Goal: Complete application form

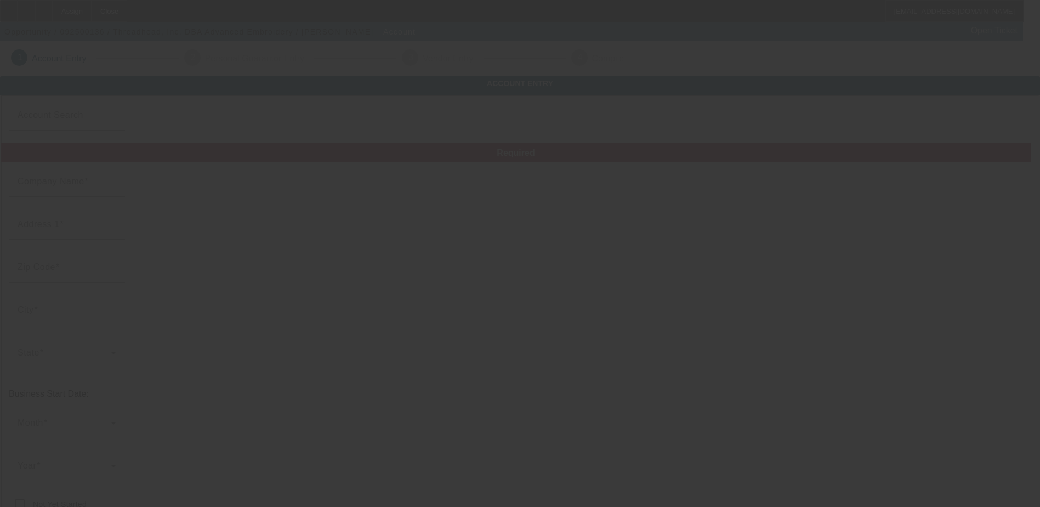
type input "Threadhead, Inc."
type input "[STREET_ADDRESS]"
type input "02601"
type input "Hyannis"
type input "[PHONE_NUMBER]"
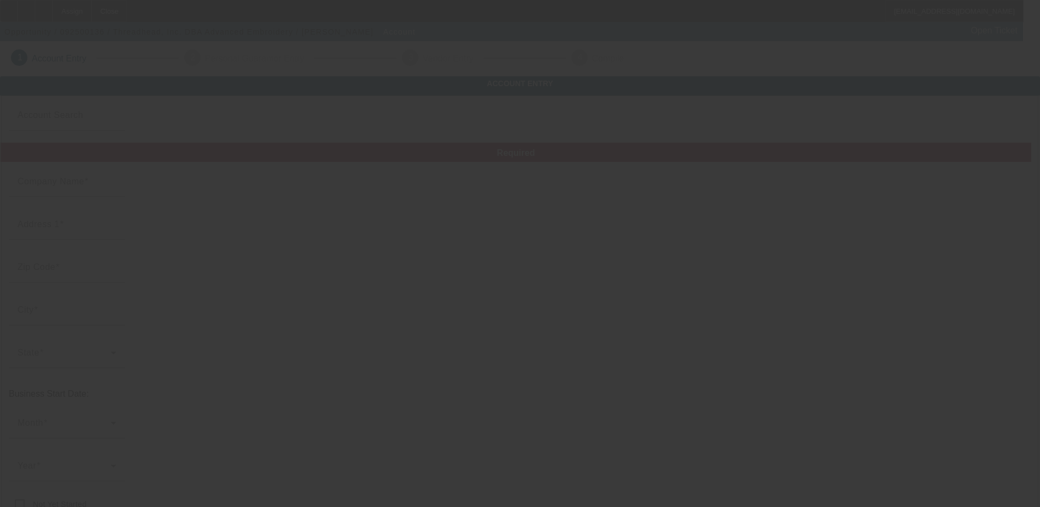
type input "Advanced Embroidery"
type input "[PERSON_NAME][EMAIL_ADDRESS][DOMAIN_NAME]"
type input "Barnstable"
type input "[PHONE_NUMBER]"
type input "[US_EMPLOYER_IDENTIFICATION_NUMBER]"
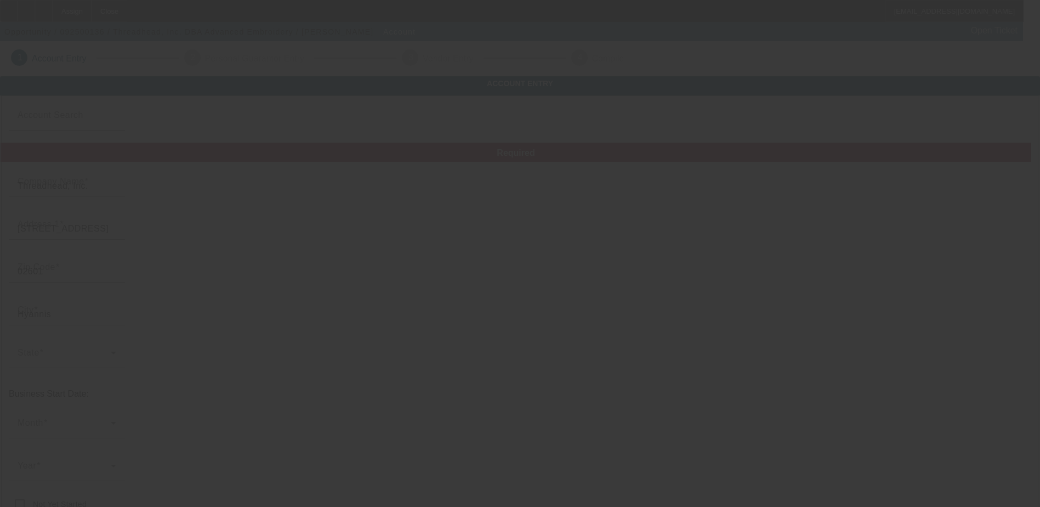
type input "[URL][DOMAIN_NAME]"
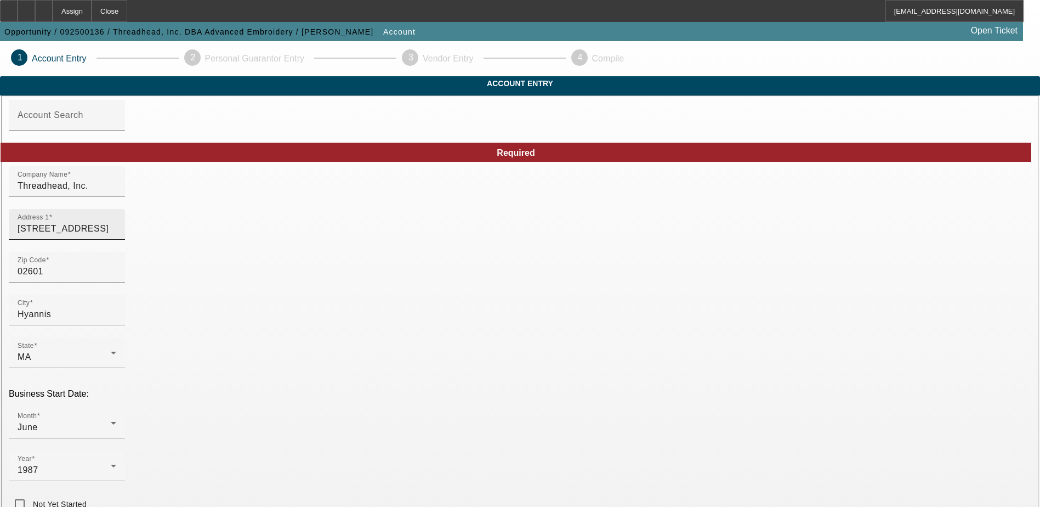
click at [116, 235] on input "[STREET_ADDRESS]" at bounding box center [67, 228] width 99 height 13
click at [111, 463] on div "1987" at bounding box center [64, 469] width 93 height 13
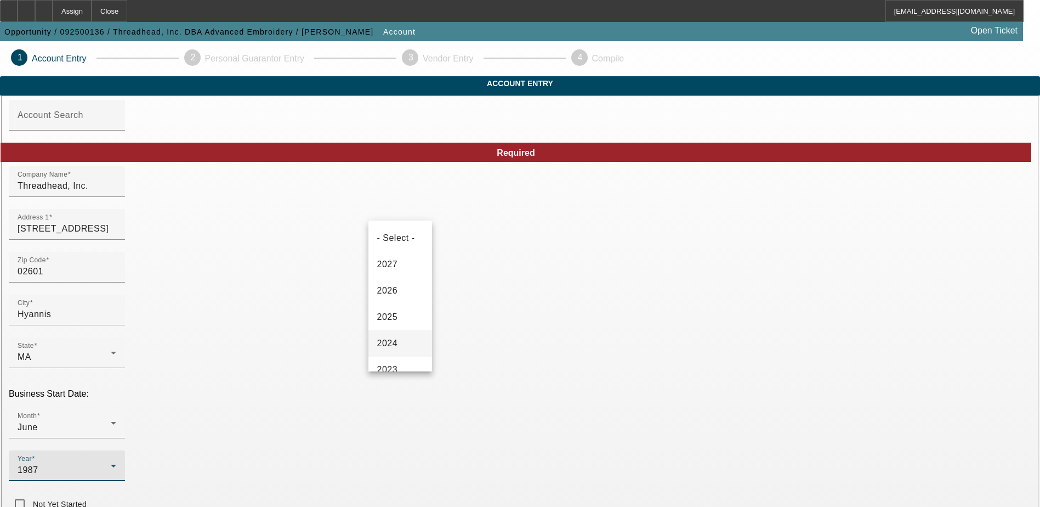
click at [389, 346] on span "2024" at bounding box center [387, 343] width 21 height 13
click at [111, 421] on div "June" at bounding box center [64, 427] width 93 height 13
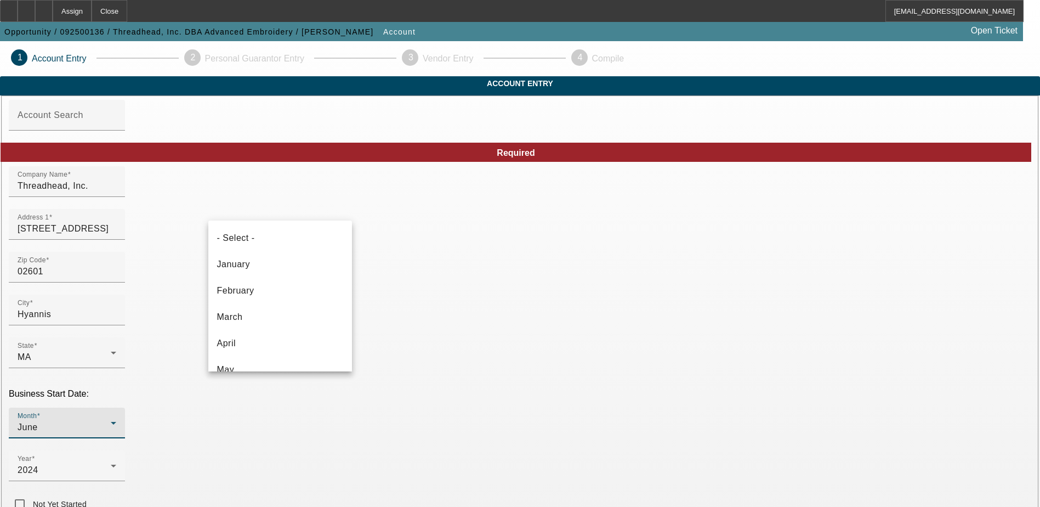
scroll to position [38, 0]
click at [272, 359] on mat-option "June" at bounding box center [280, 358] width 144 height 26
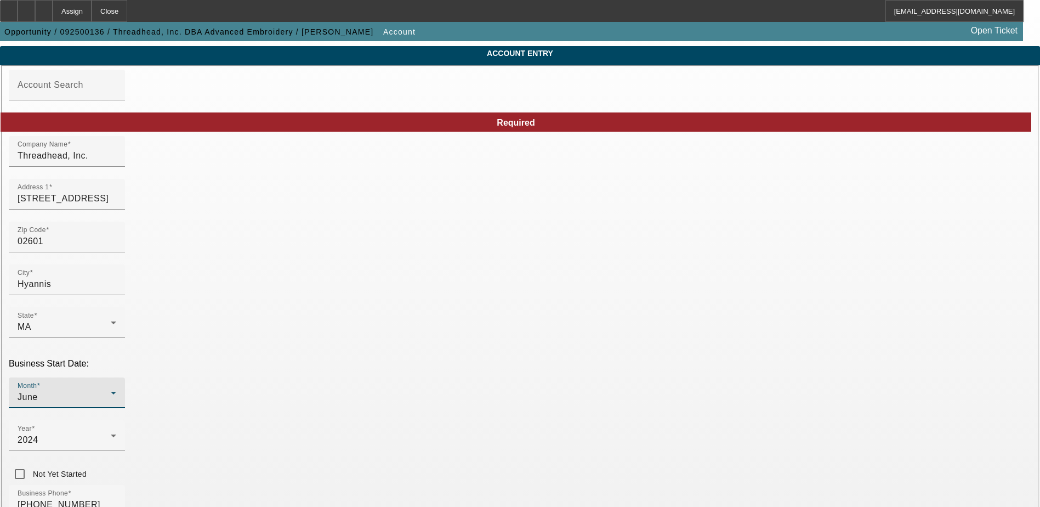
scroll to position [55, 0]
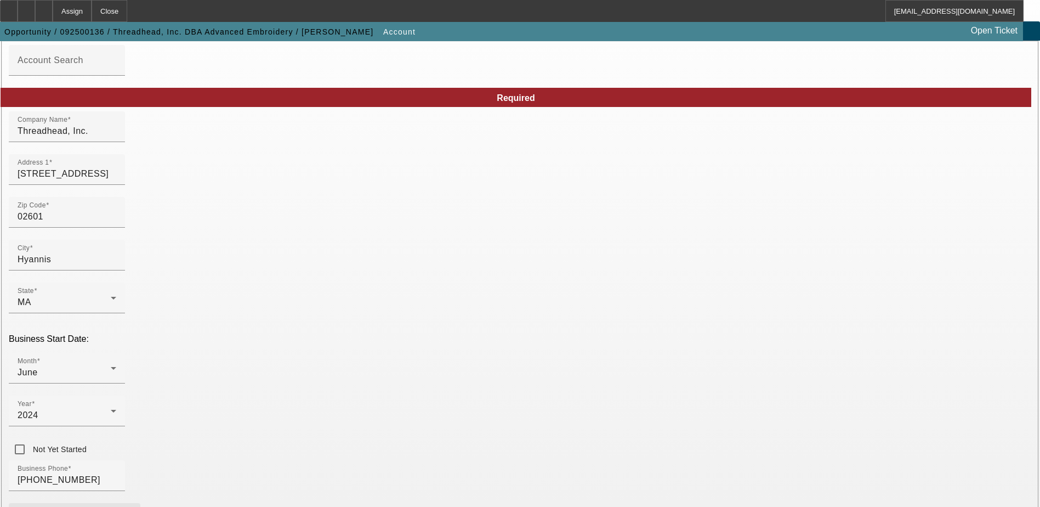
paste input "[PERSON_NAME]"
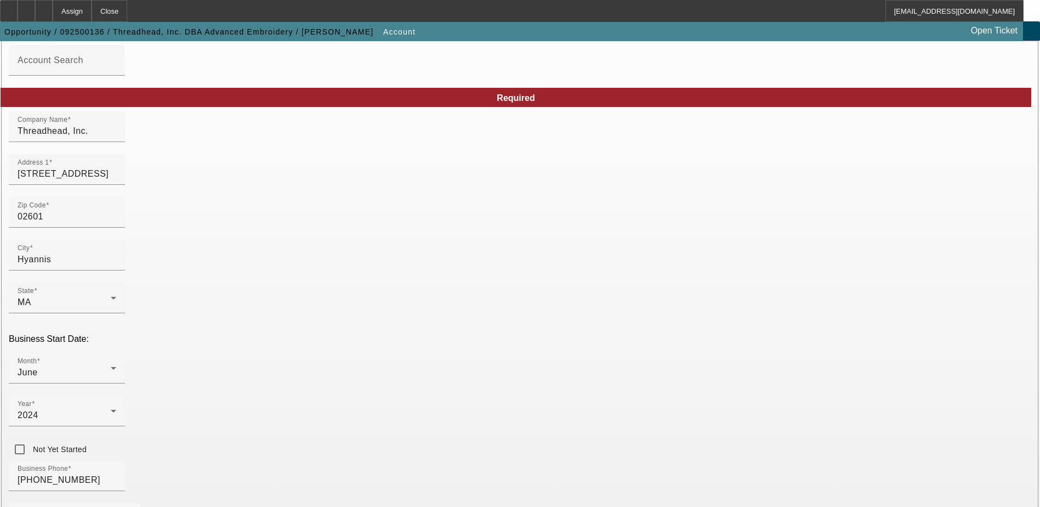
type input "[PERSON_NAME][EMAIL_ADDRESS][DOMAIN_NAME]"
paste input "991488783"
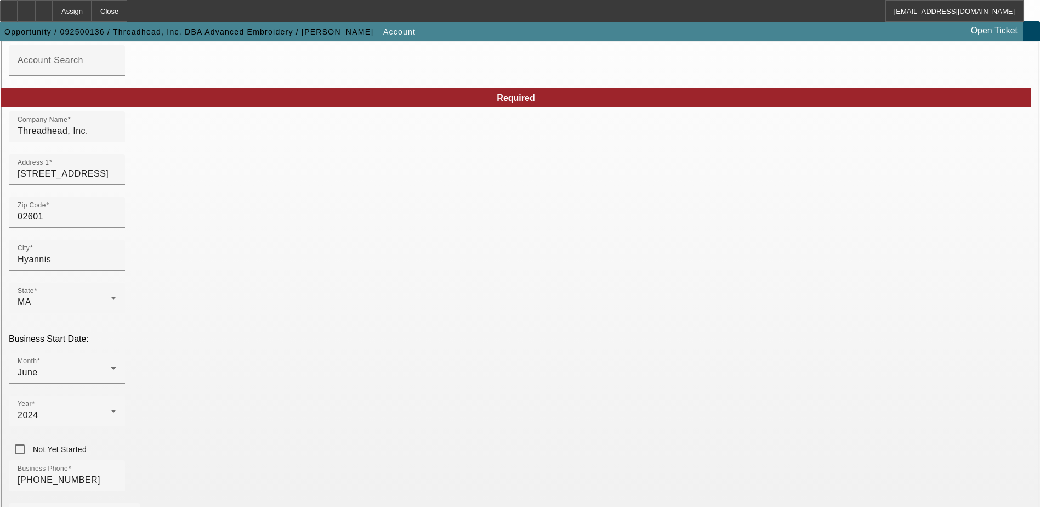
type input "991488783"
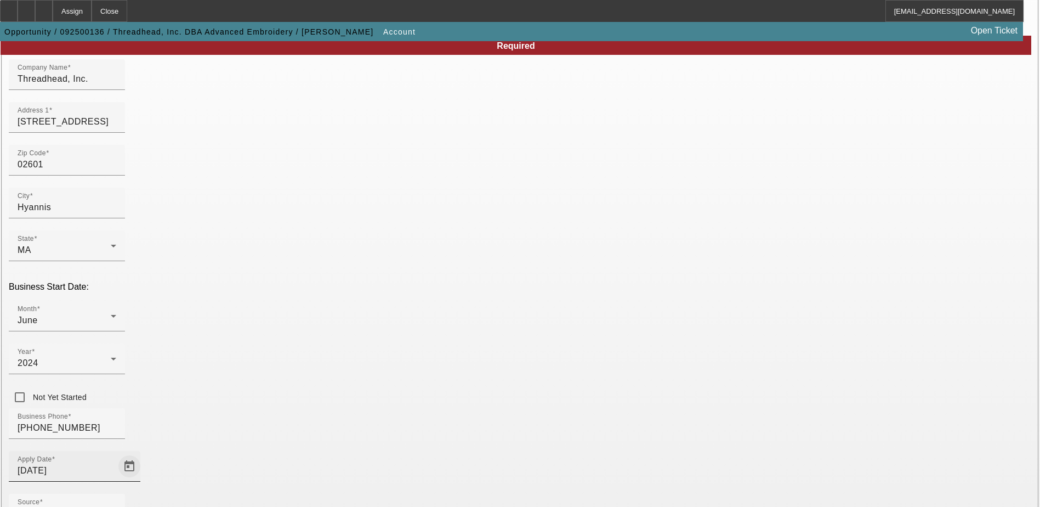
scroll to position [110, 0]
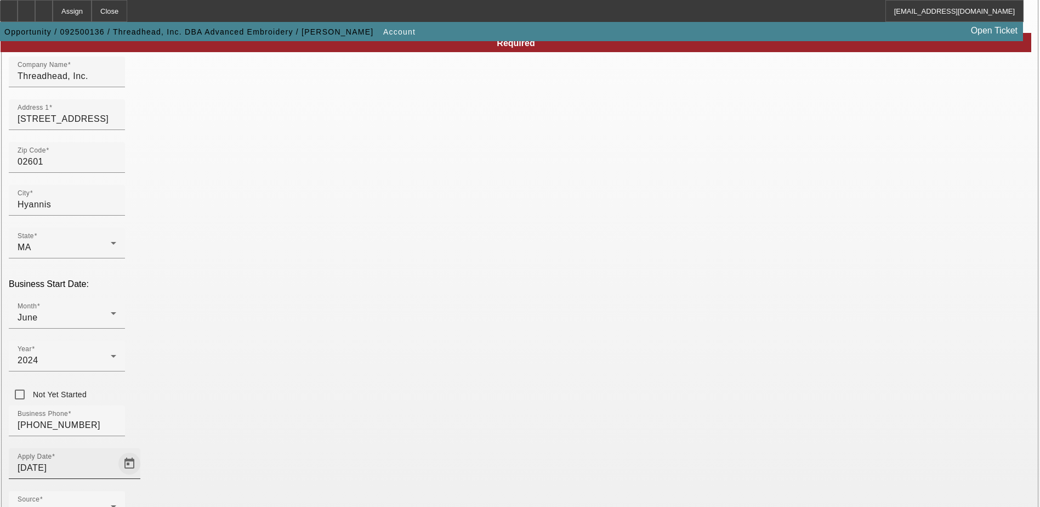
click at [143, 450] on span "Open calendar" at bounding box center [129, 463] width 26 height 26
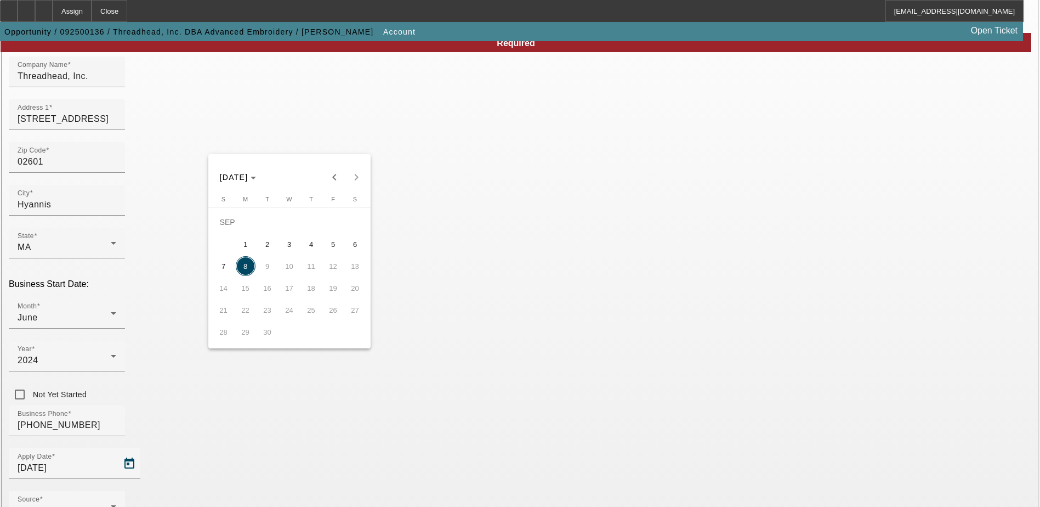
click at [250, 273] on span "8" at bounding box center [246, 266] width 20 height 20
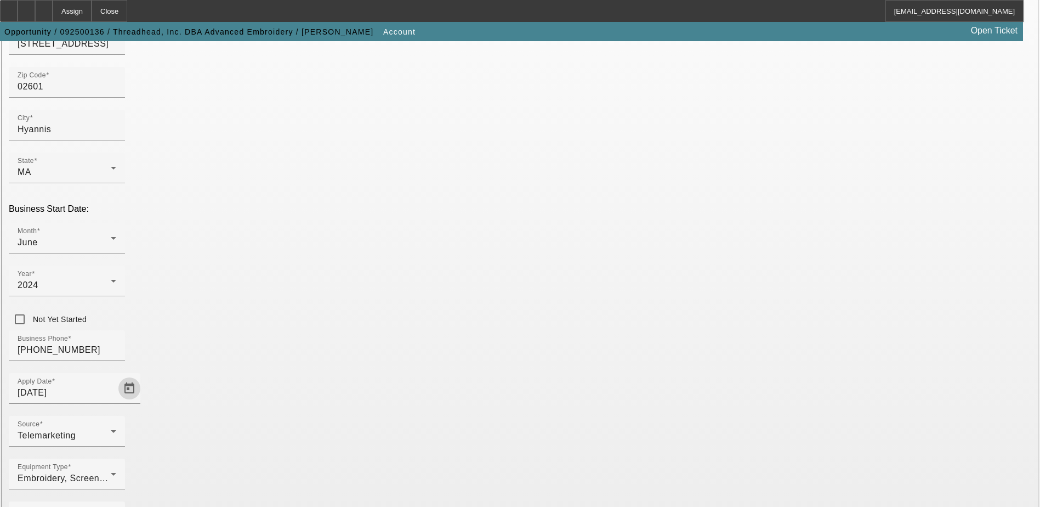
scroll to position [185, 0]
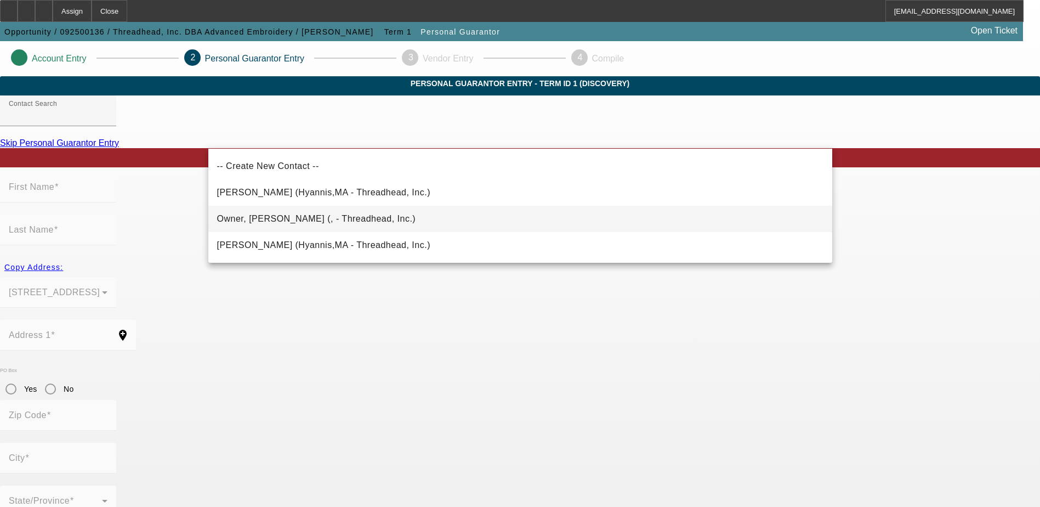
click at [369, 227] on mat-option "Owner, [PERSON_NAME] (, - Threadhead, Inc.)" at bounding box center [520, 219] width 624 height 26
type input "Owner, [PERSON_NAME] (, - Threadhead, Inc.)"
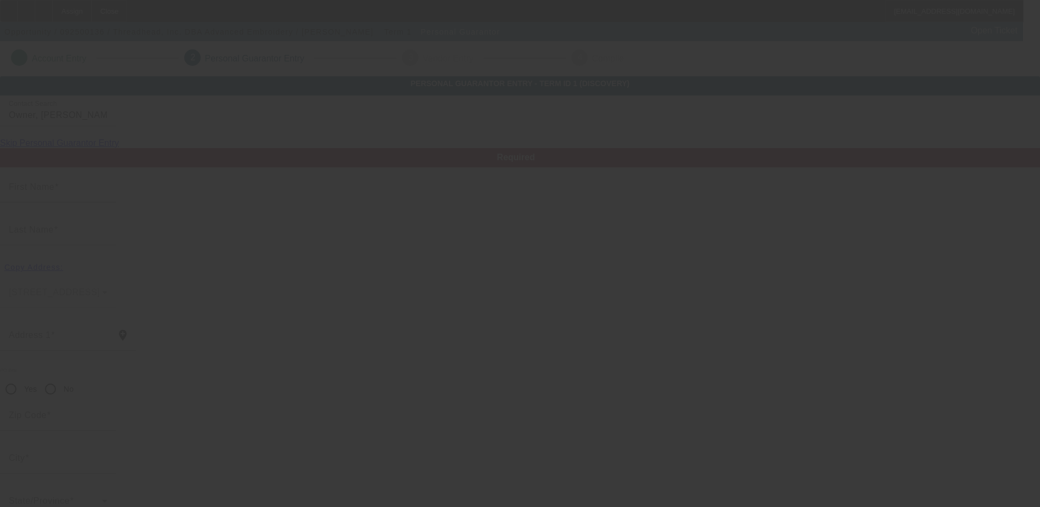
type input "[PERSON_NAME]"
type input "Owner"
radio input "true"
type input "[PHONE_NUMBER]"
type input "[PERSON_NAME][EMAIL_ADDRESS][DOMAIN_NAME]"
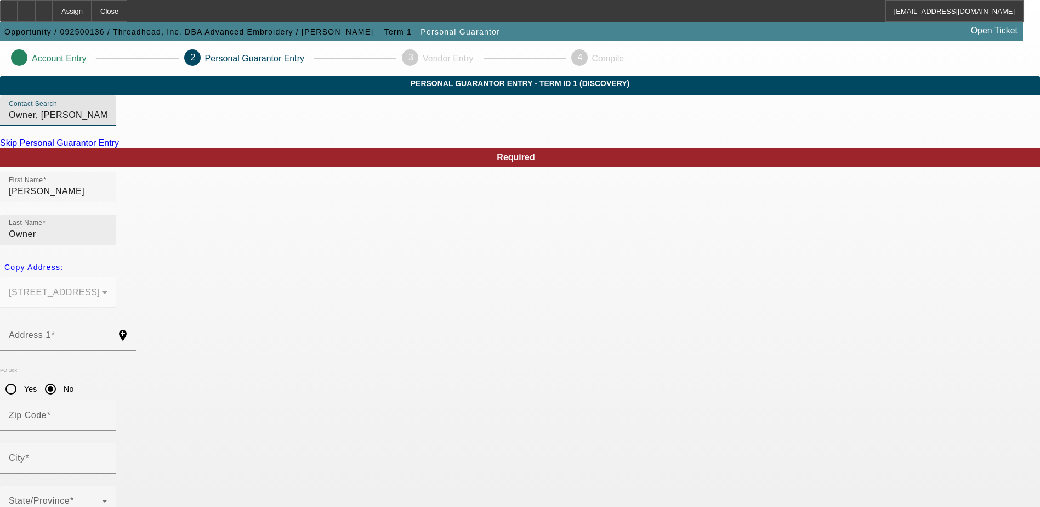
click at [107, 228] on input "Owner" at bounding box center [58, 234] width 99 height 13
type input "[PERSON_NAME]"
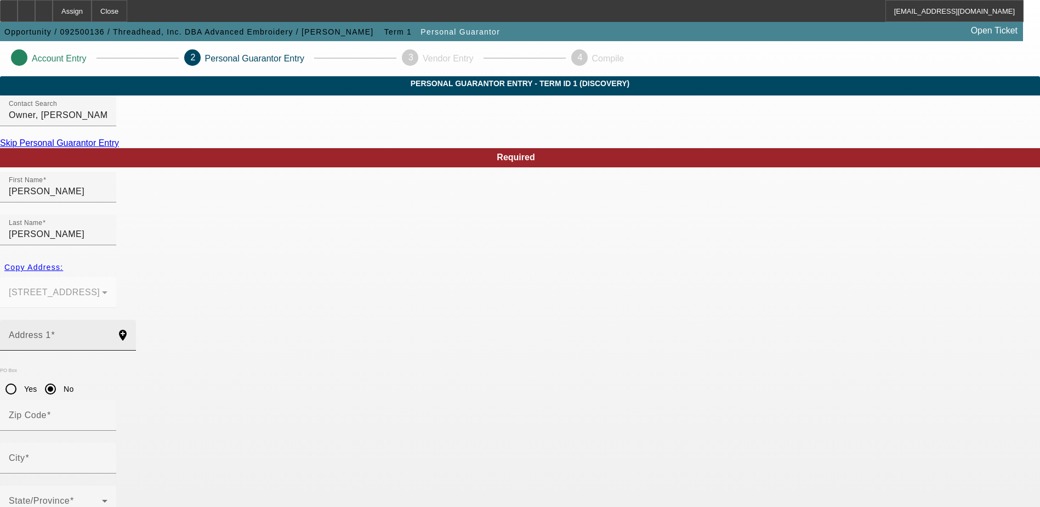
click at [51, 330] on mat-label "Address 1" at bounding box center [30, 334] width 42 height 9
click at [107, 333] on input "Address 1" at bounding box center [58, 339] width 99 height 13
drag, startPoint x: 250, startPoint y: 299, endPoint x: 223, endPoint y: 304, distance: 27.4
click at [51, 330] on mat-label "Address 1" at bounding box center [30, 334] width 42 height 9
click at [107, 333] on input "Address 1" at bounding box center [58, 339] width 99 height 13
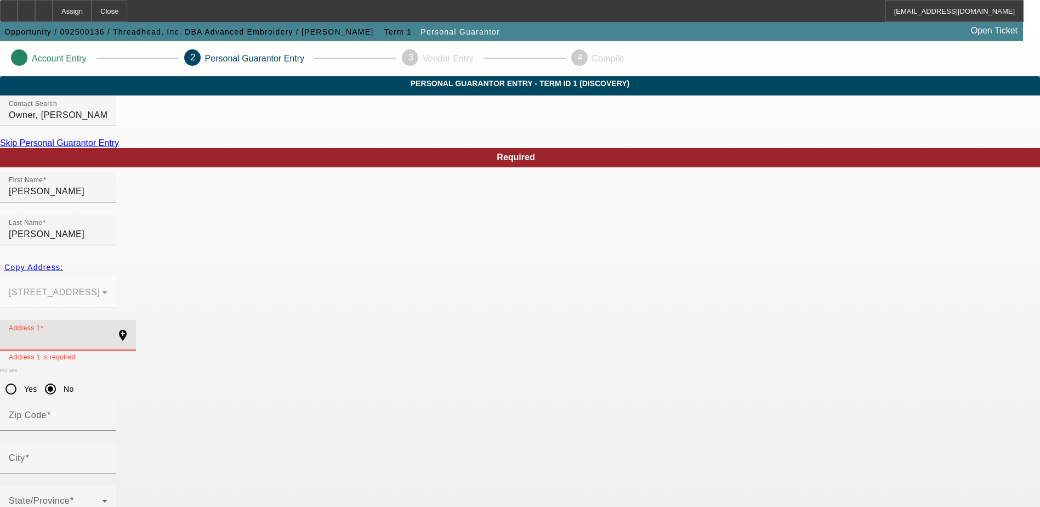
paste input "[STREET_ADDRESS][PERSON_NAME]"
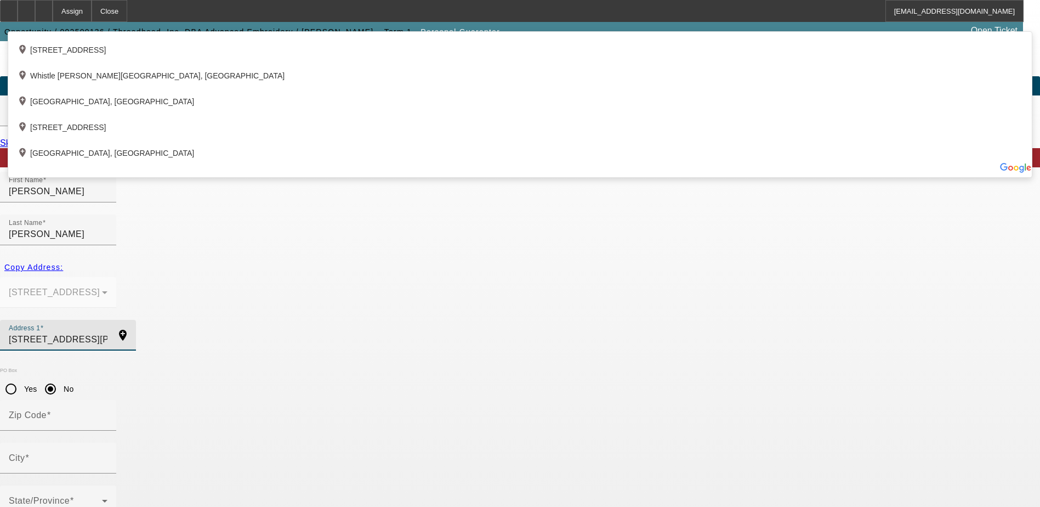
type input "[STREET_ADDRESS][PERSON_NAME]"
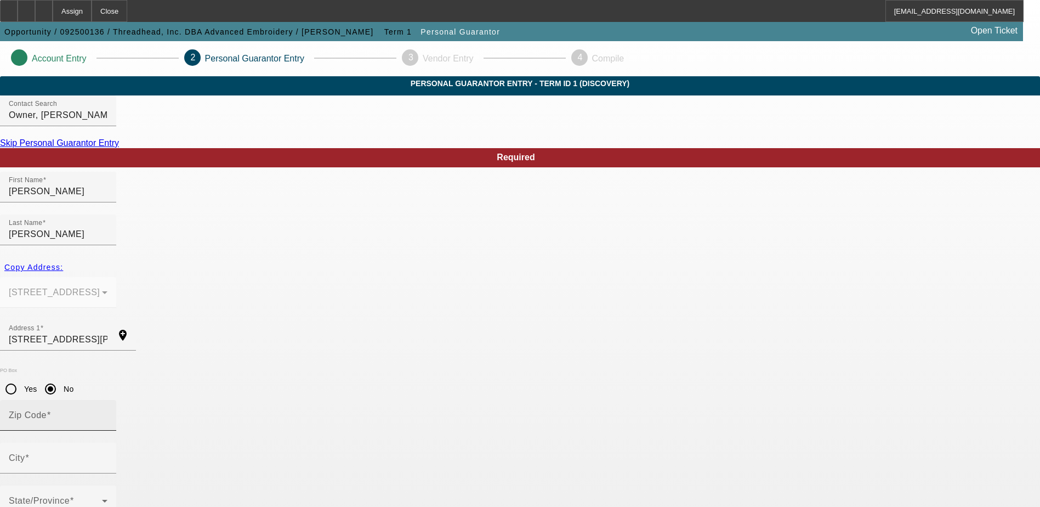
click at [107, 413] on input "Zip Code" at bounding box center [58, 419] width 99 height 13
drag, startPoint x: 396, startPoint y: 342, endPoint x: 385, endPoint y: 374, distance: 33.1
click at [107, 485] on div "State/Province" at bounding box center [58, 500] width 99 height 31
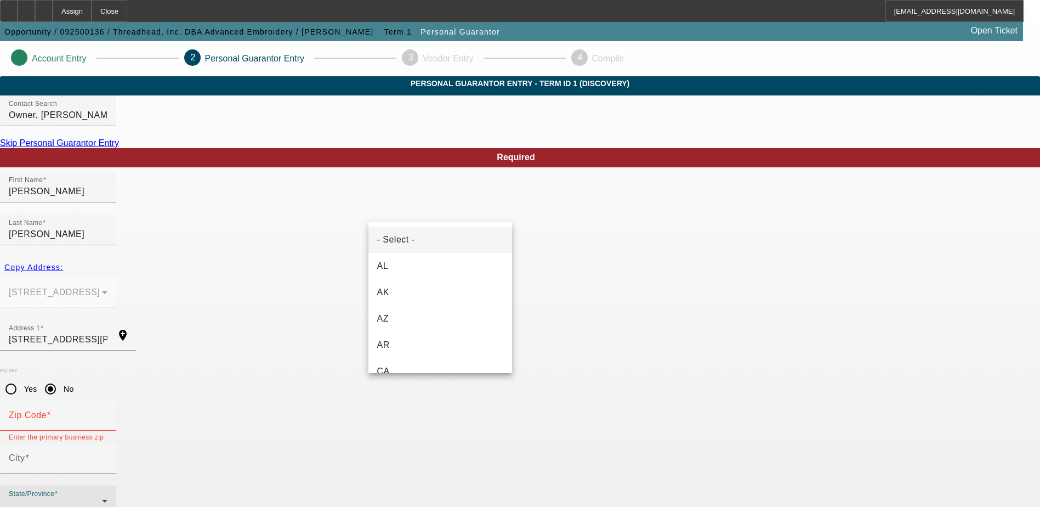
drag, startPoint x: 385, startPoint y: 374, endPoint x: 353, endPoint y: 357, distance: 36.6
click at [309, 377] on div at bounding box center [520, 253] width 1040 height 507
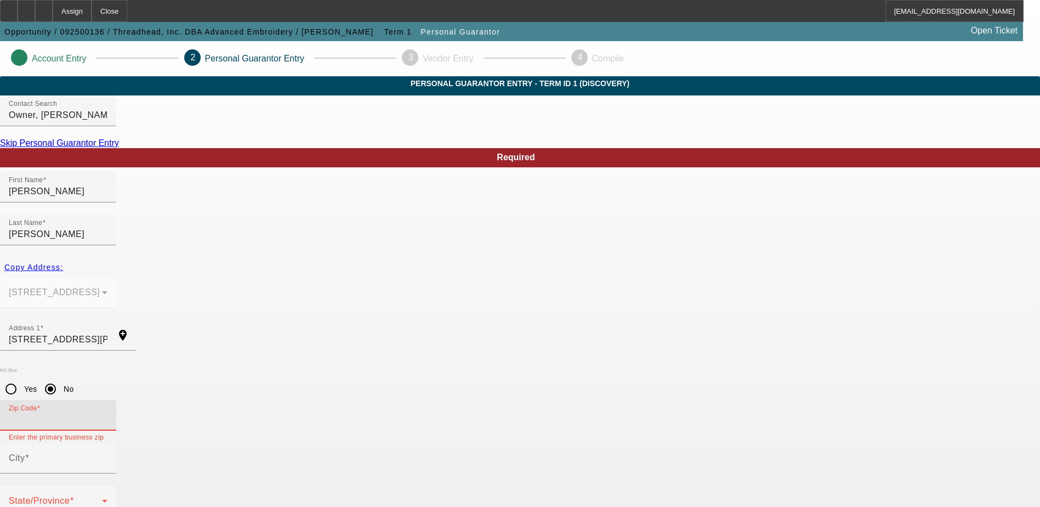
click at [107, 413] on input "Zip Code" at bounding box center [58, 419] width 99 height 13
drag, startPoint x: 411, startPoint y: 343, endPoint x: 381, endPoint y: 350, distance: 31.5
click at [47, 410] on mat-label "Zip Code" at bounding box center [28, 414] width 38 height 9
click at [107, 413] on input "Zip Code" at bounding box center [58, 419] width 99 height 13
paste input "02601"
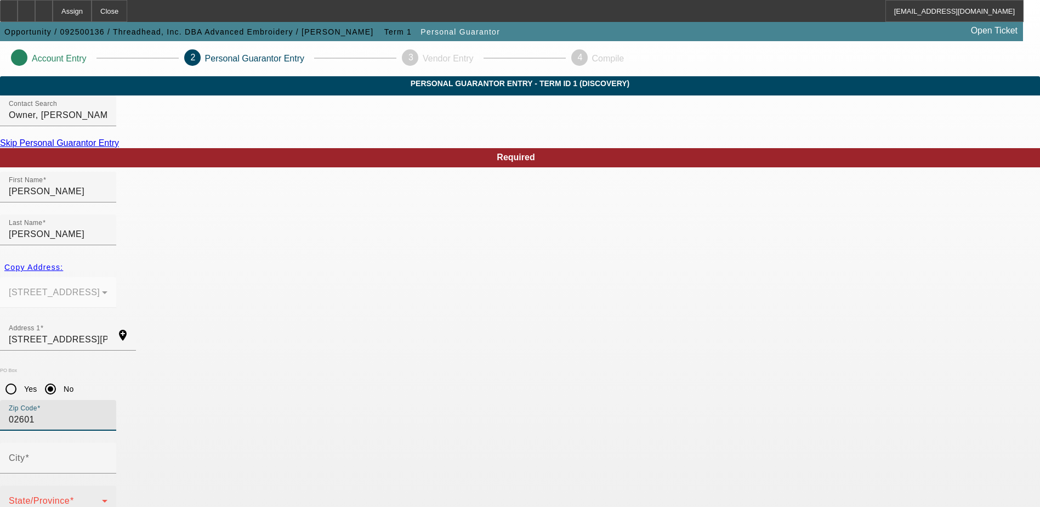
type input "02601"
click at [107, 485] on div "State/Province" at bounding box center [58, 500] width 99 height 31
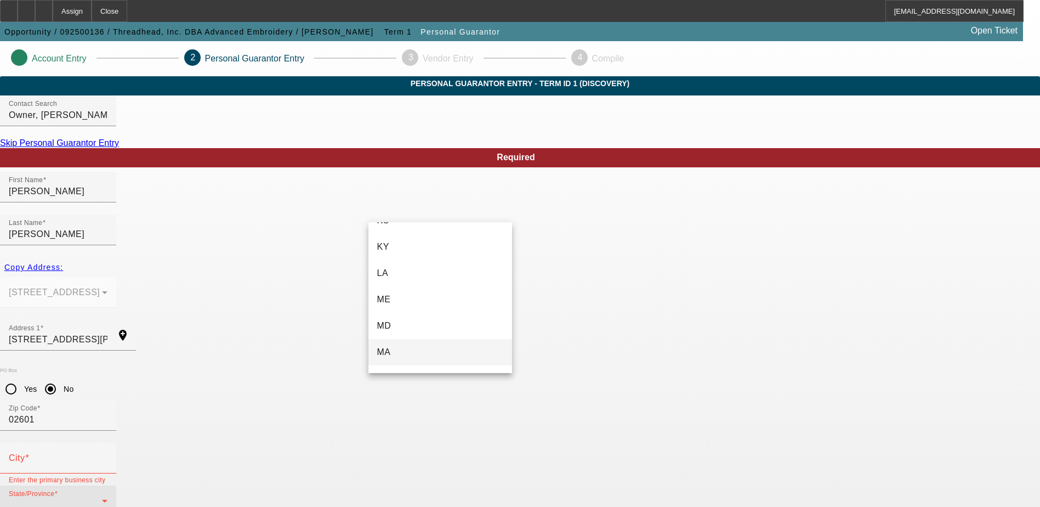
scroll to position [494, 0]
click at [432, 327] on mat-option "MA" at bounding box center [441, 325] width 144 height 26
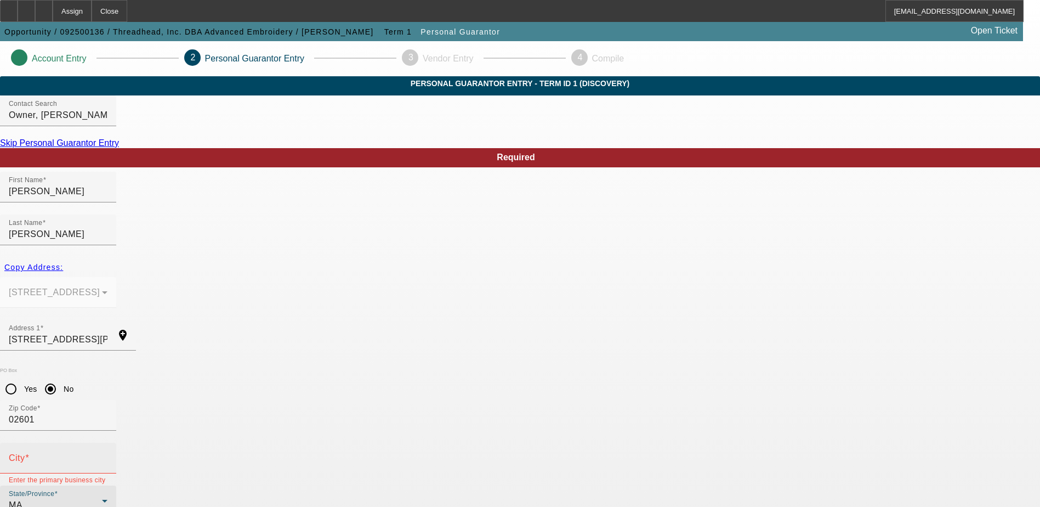
click at [107, 443] on div "City" at bounding box center [58, 458] width 99 height 31
click at [107, 456] on input "City" at bounding box center [58, 462] width 99 height 13
click at [107, 465] on div at bounding box center [107, 465] width 0 height 0
click at [107, 456] on input "City" at bounding box center [58, 462] width 99 height 13
click at [107, 443] on div "City" at bounding box center [58, 458] width 99 height 31
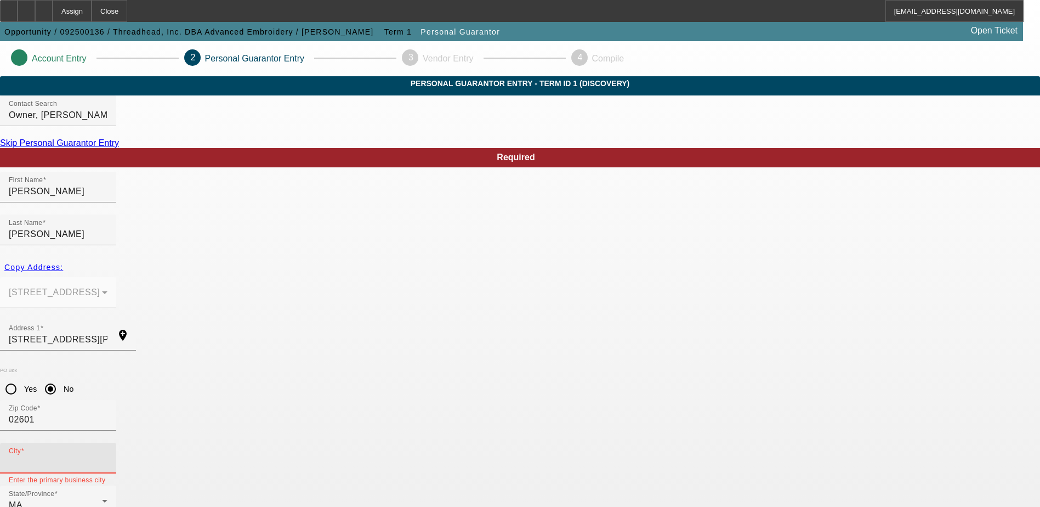
paste input "Marstons [PERSON_NAME]"
type input "Marstons [PERSON_NAME]"
type input "100"
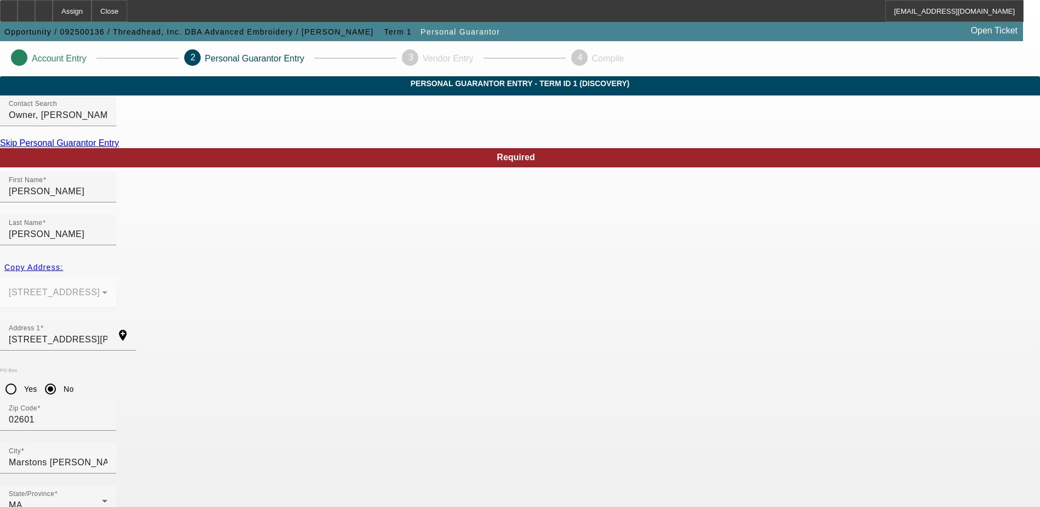
paste input "cedembroider"
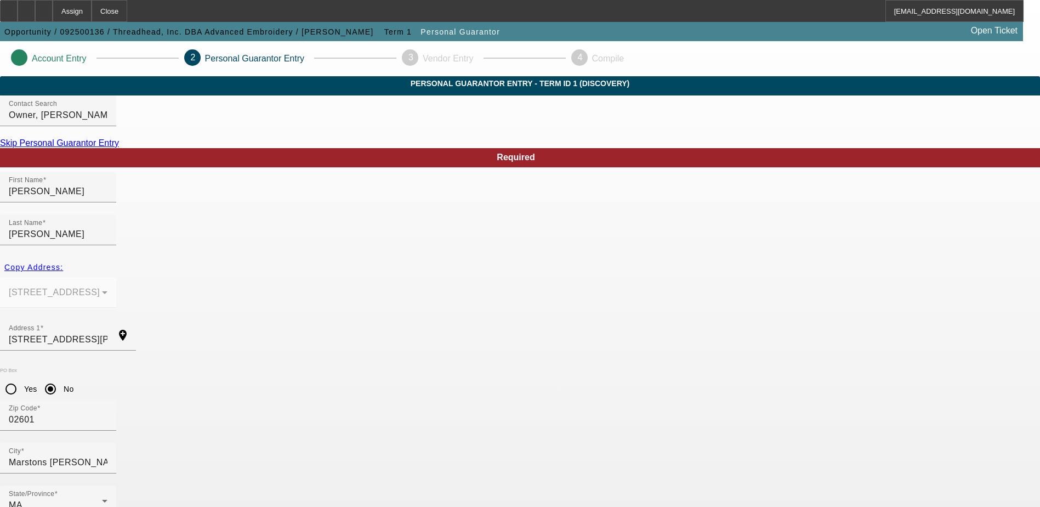
type input "[PERSON_NAME][EMAIL_ADDRESS][DOMAIN_NAME]"
drag, startPoint x: 264, startPoint y: 469, endPoint x: 252, endPoint y: 480, distance: 16.3
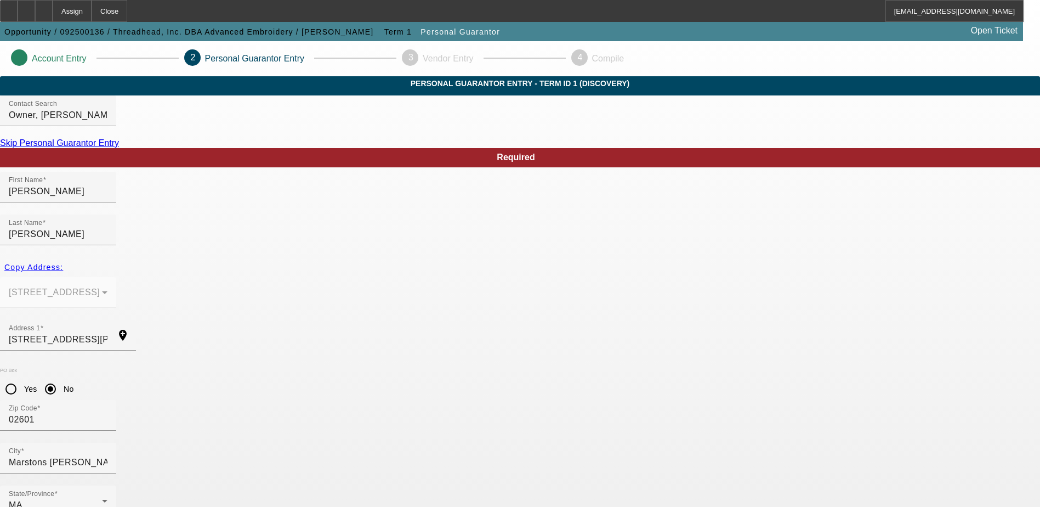
paste input "021-74-4541"
type input "021-74-4541"
click at [107, 333] on input "[STREET_ADDRESS][PERSON_NAME]" at bounding box center [58, 339] width 99 height 13
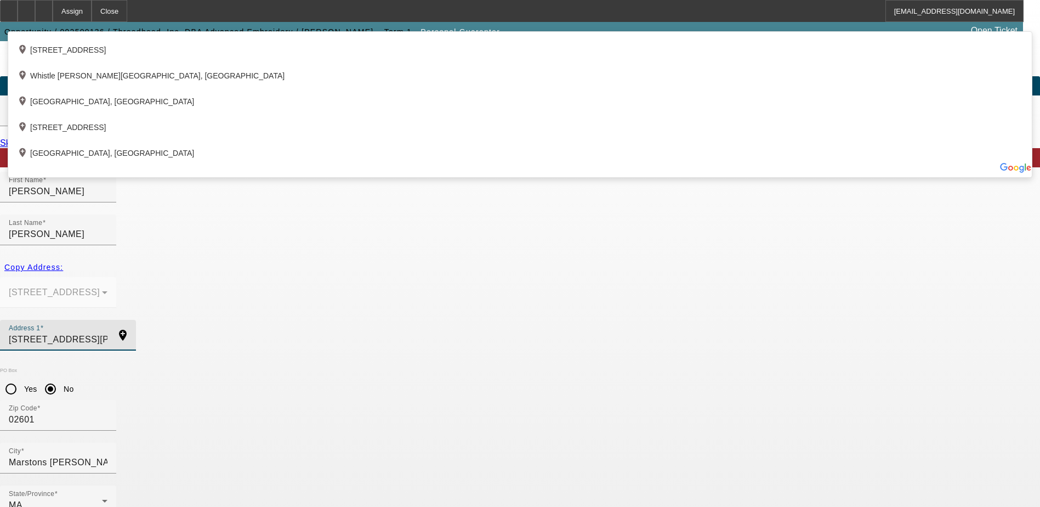
type input "[STREET_ADDRESS][PERSON_NAME]"
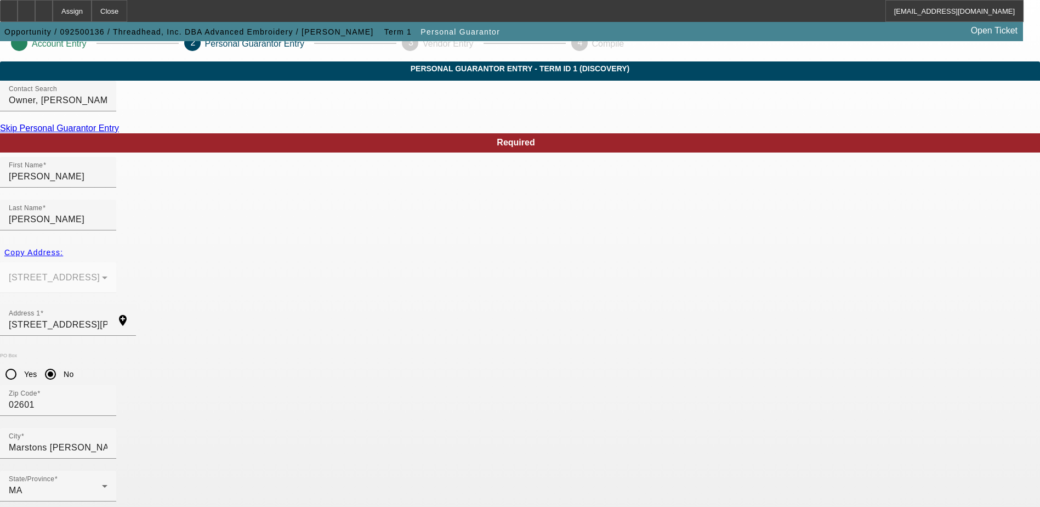
scroll to position [30, 0]
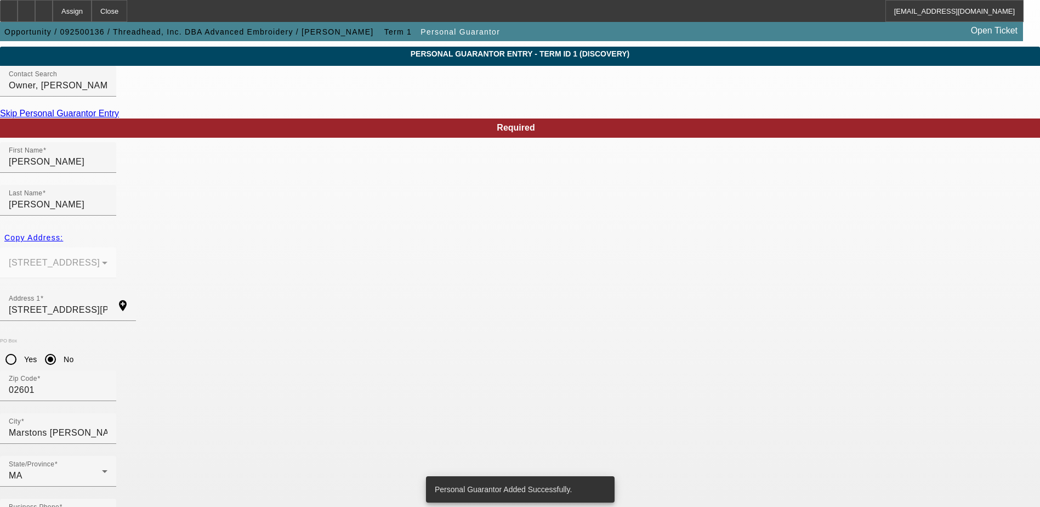
scroll to position [0, 0]
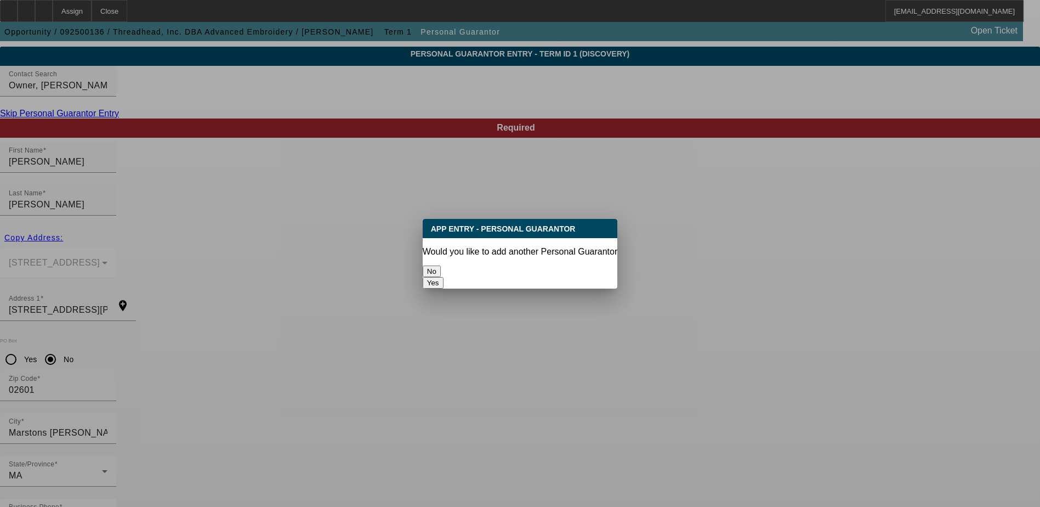
click at [441, 268] on button "No" at bounding box center [432, 271] width 18 height 12
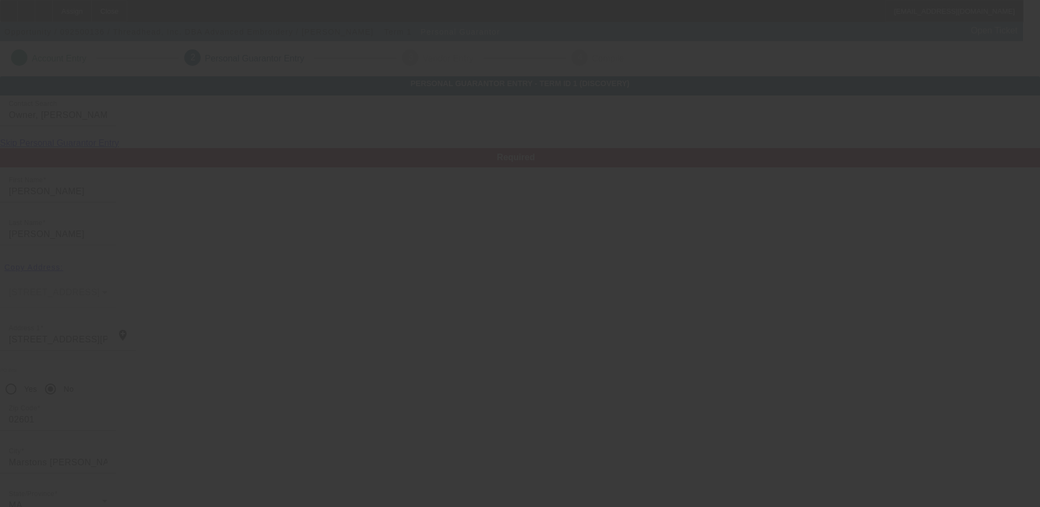
scroll to position [30, 0]
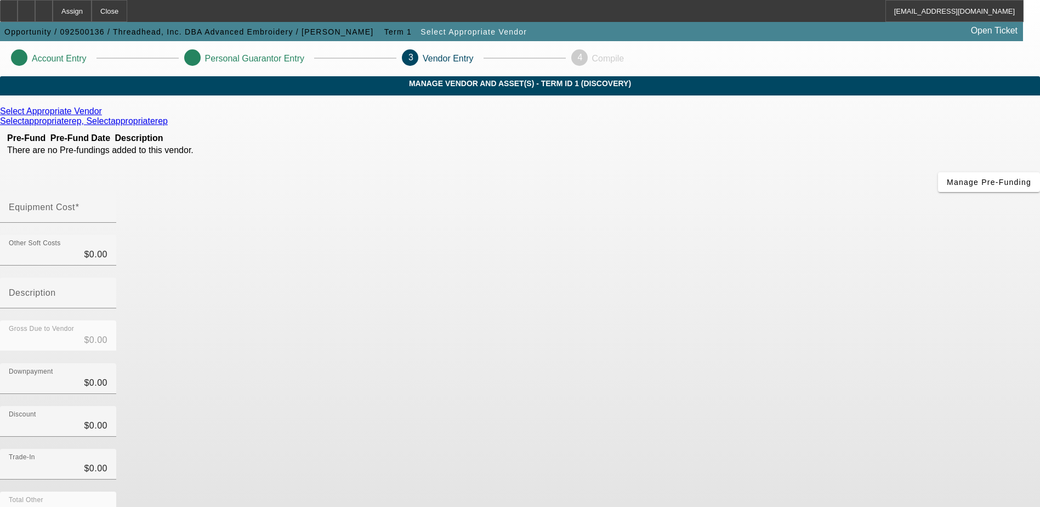
click at [105, 116] on icon at bounding box center [105, 110] width 0 height 9
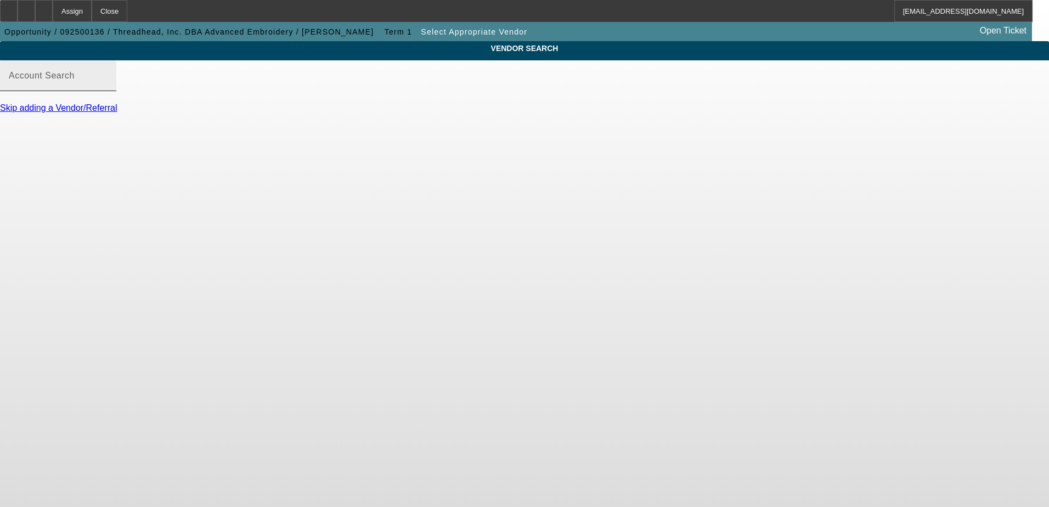
click at [107, 83] on div "Account Search" at bounding box center [58, 75] width 99 height 31
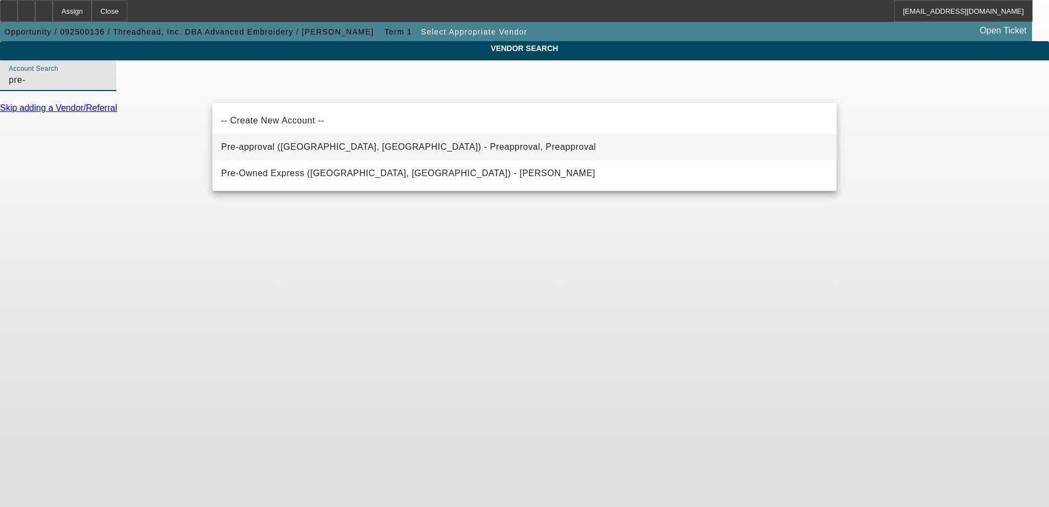
click at [409, 149] on mat-option "Pre-approval ([GEOGRAPHIC_DATA], [GEOGRAPHIC_DATA]) - Preapproval, Preapproval" at bounding box center [524, 147] width 624 height 26
type input "Pre-approval ([GEOGRAPHIC_DATA], [GEOGRAPHIC_DATA]) - Preapproval, Preapproval"
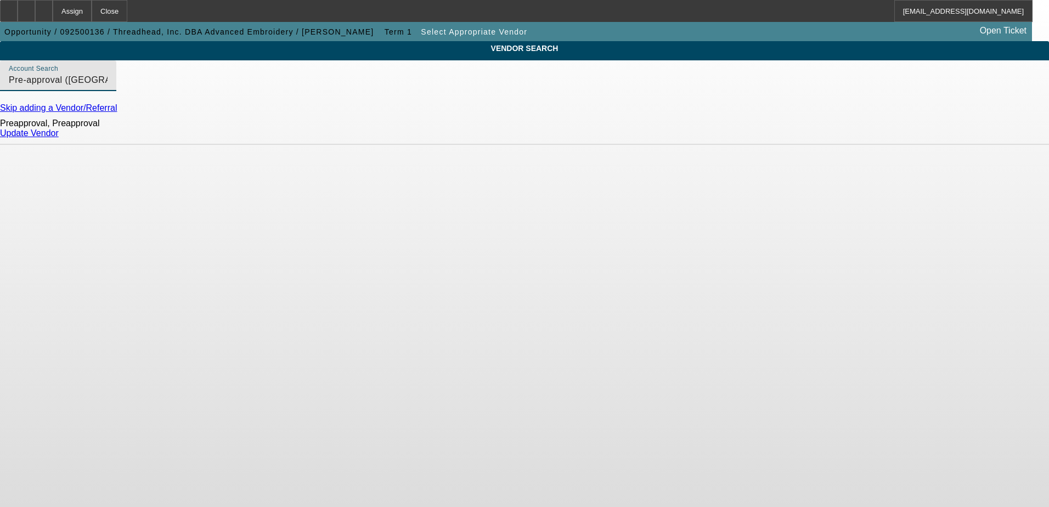
click at [59, 138] on link "Update Vendor" at bounding box center [29, 132] width 59 height 9
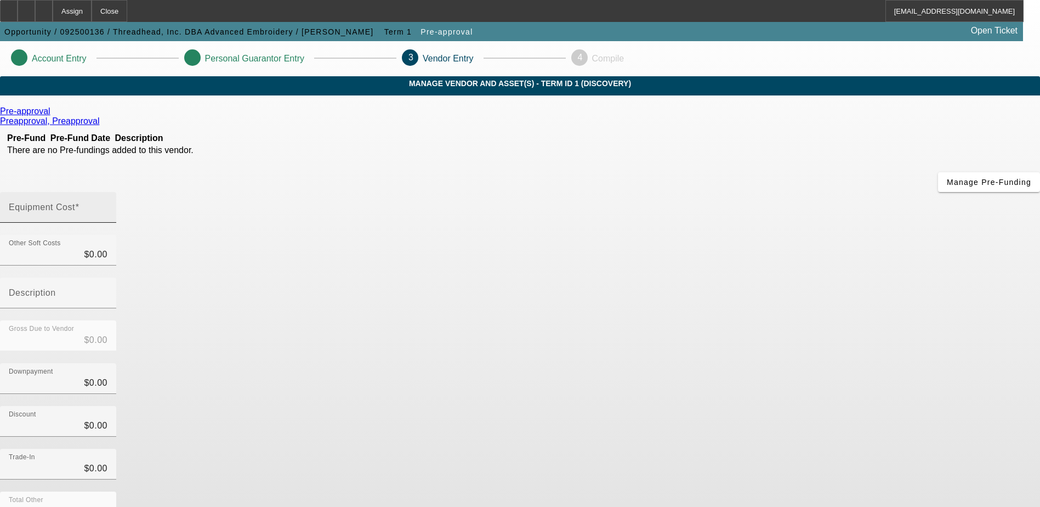
click at [107, 205] on input "Equipment Cost" at bounding box center [58, 211] width 99 height 13
type input "4"
type input "$4.00"
type input "44"
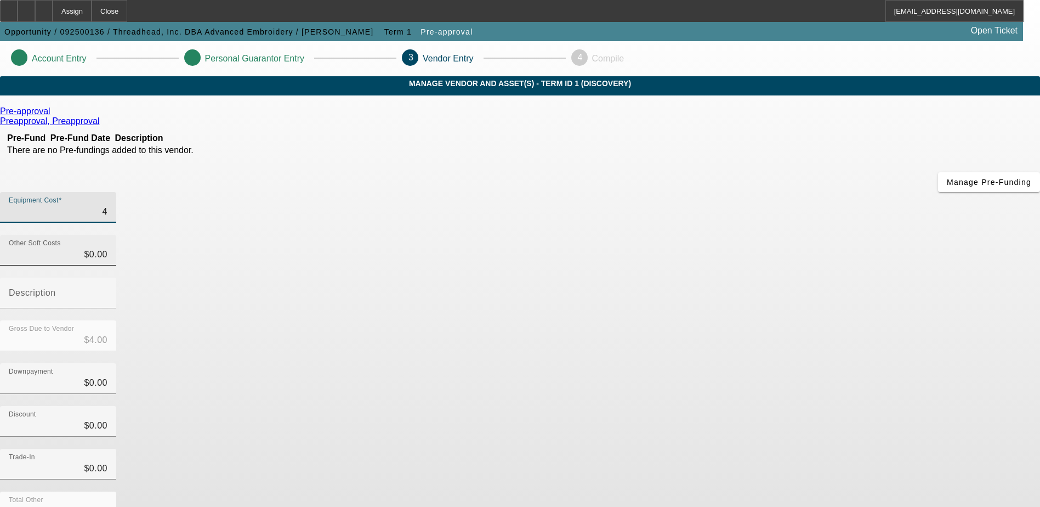
type input "$44.00"
type input "440"
type input "$440.00"
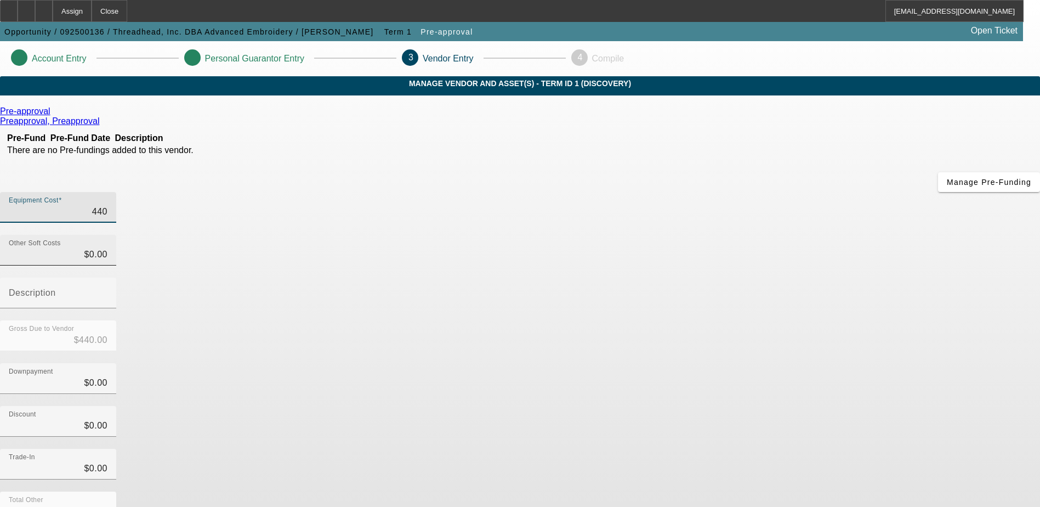
type input "4400"
type input "$4,400.00"
type input "44000"
type input "$44,000.00"
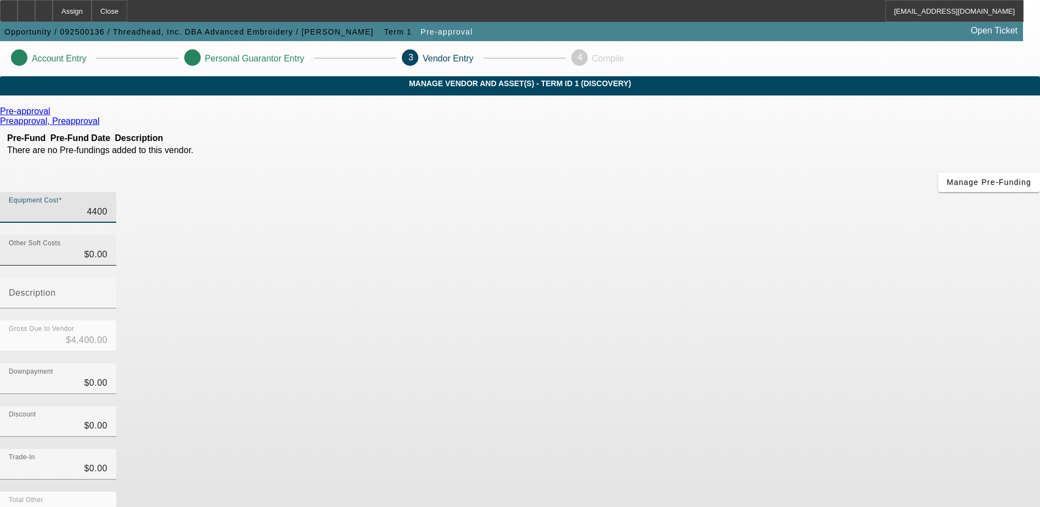
type input "$44,000.00"
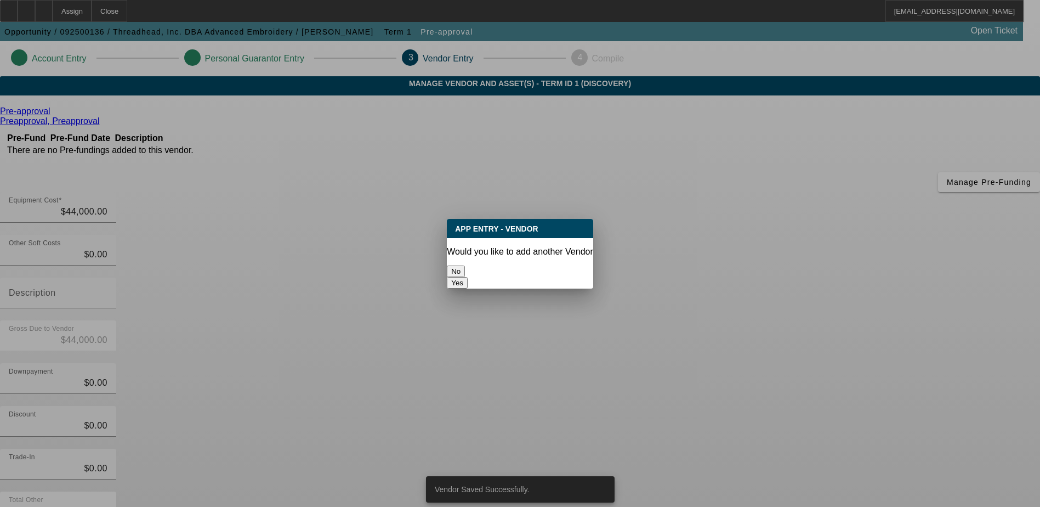
click at [465, 265] on button "No" at bounding box center [456, 271] width 18 height 12
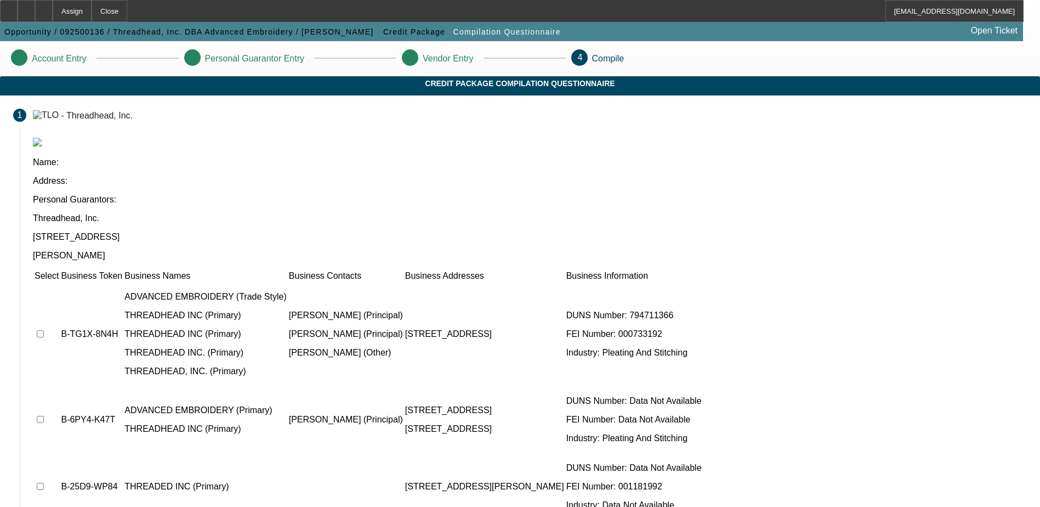
click at [59, 282] on td at bounding box center [46, 333] width 25 height 103
click at [44, 330] on input "checkbox" at bounding box center [40, 333] width 7 height 7
checkbox input "true"
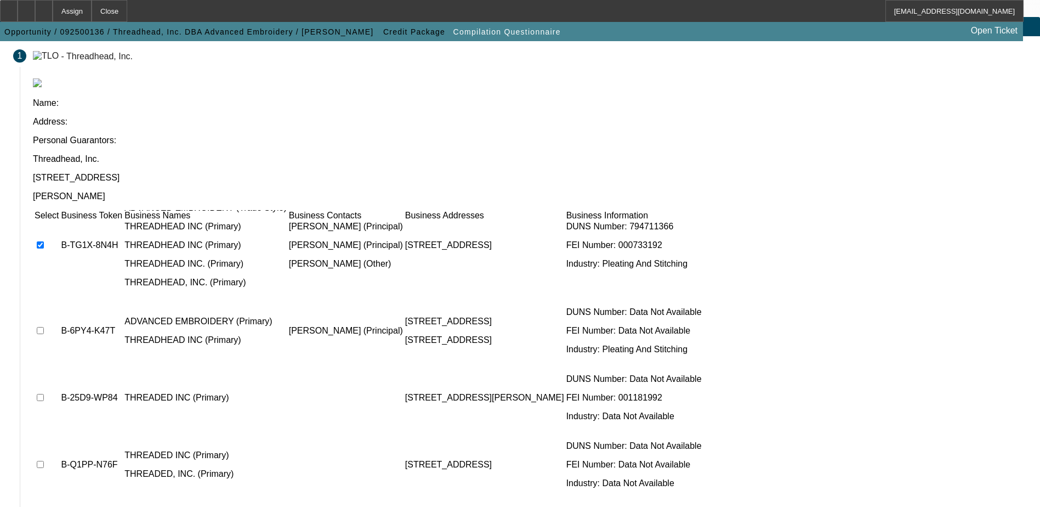
scroll to position [60, 0]
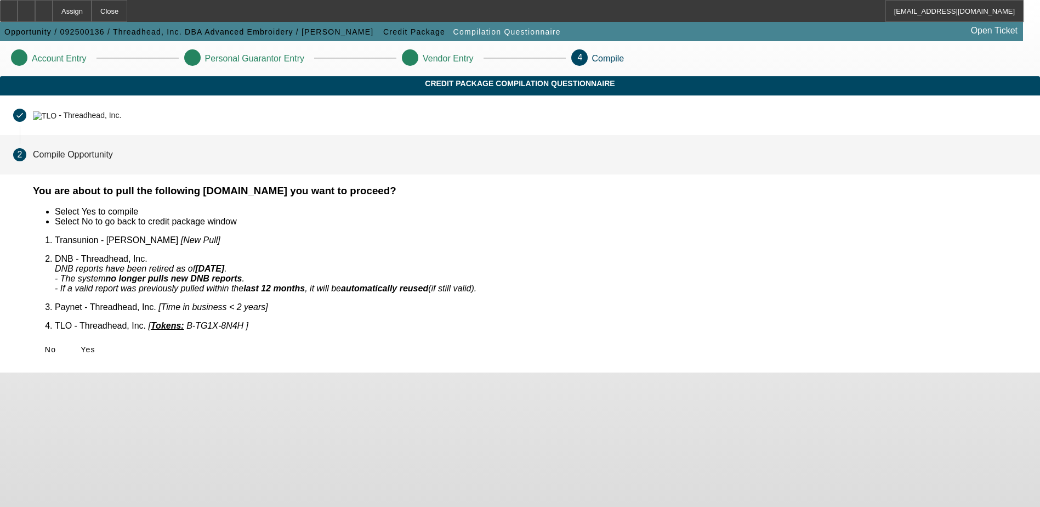
scroll to position [0, 0]
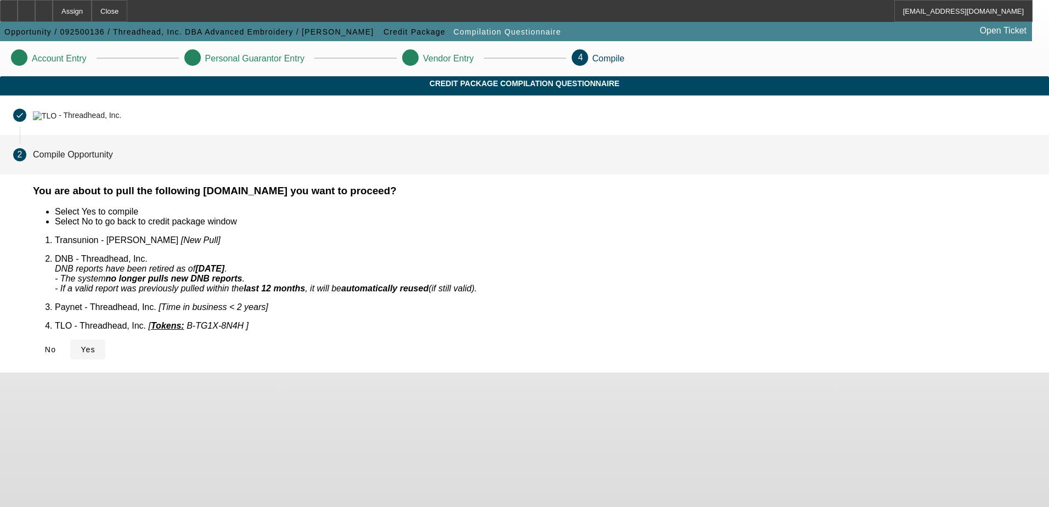
click at [95, 345] on span "Yes" at bounding box center [88, 349] width 15 height 9
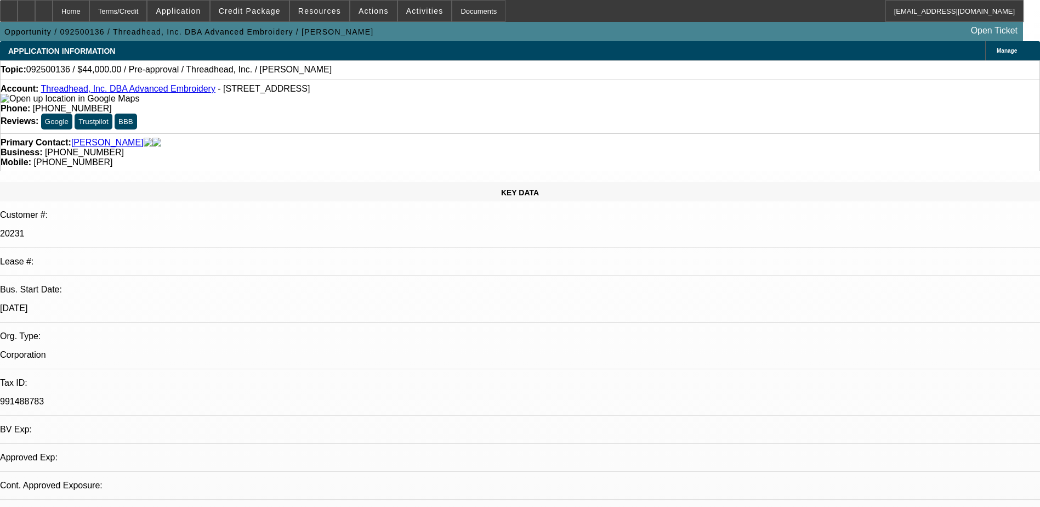
select select "0"
select select "2"
select select "0.1"
select select "4"
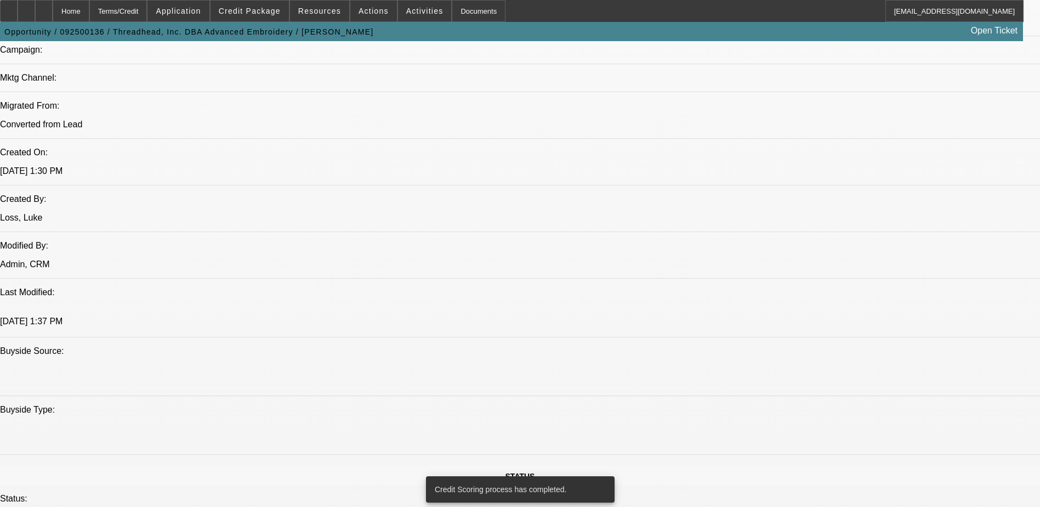
scroll to position [784, 0]
